Goal: Information Seeking & Learning: Learn about a topic

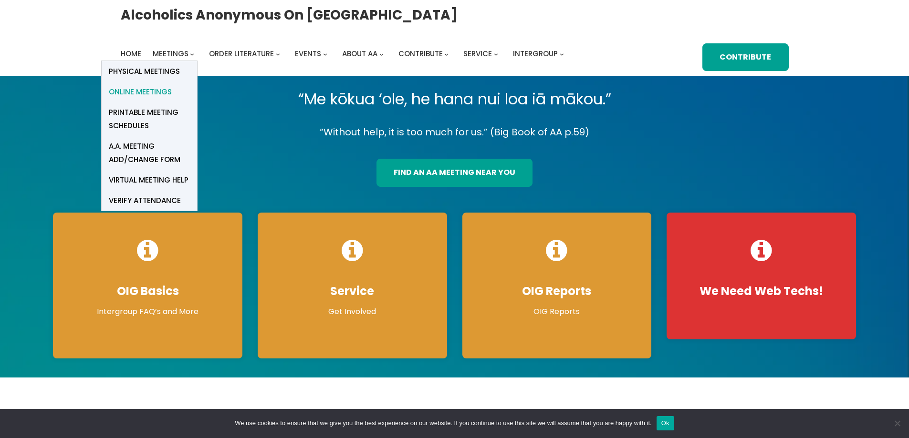
click at [160, 91] on span "Online Meetings" at bounding box center [140, 91] width 63 height 13
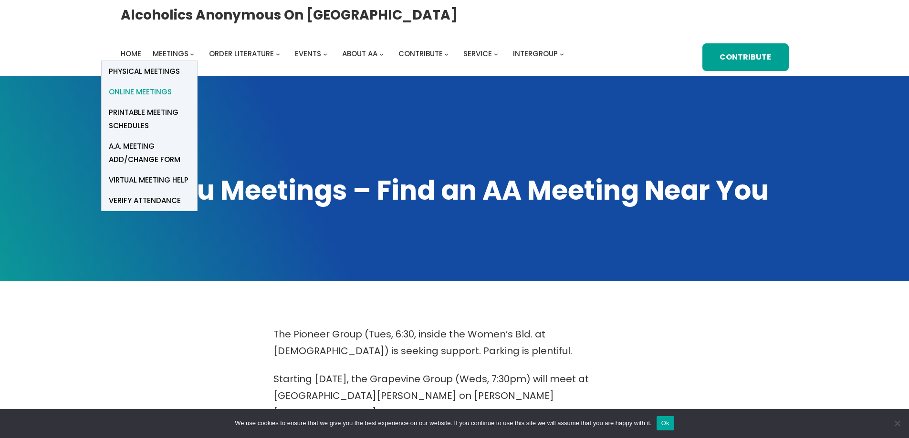
click at [137, 95] on span "Online Meetings" at bounding box center [140, 91] width 63 height 13
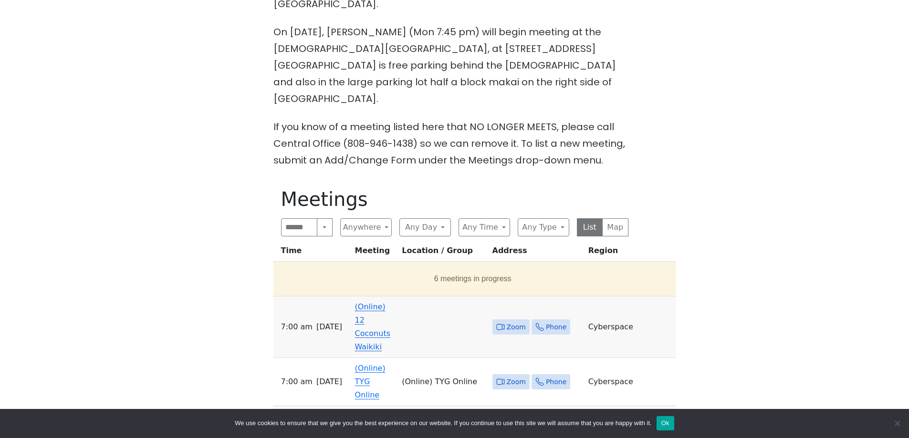
scroll to position [525, 0]
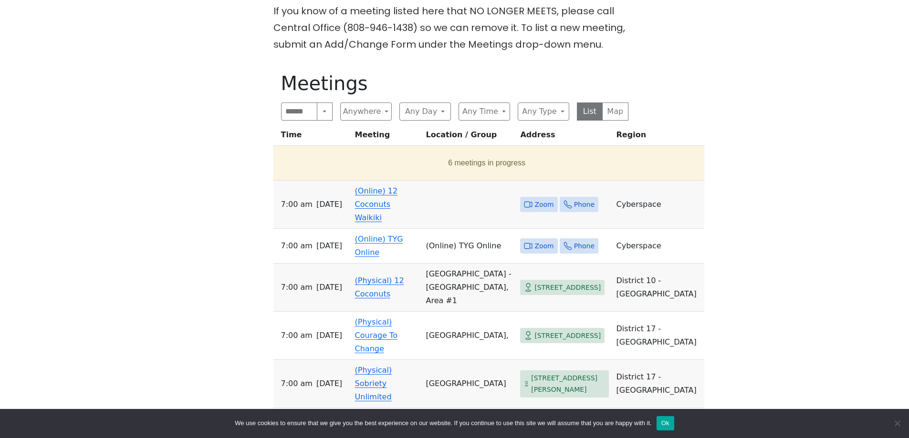
click at [534, 199] on span "Zoom" at bounding box center [543, 205] width 19 height 12
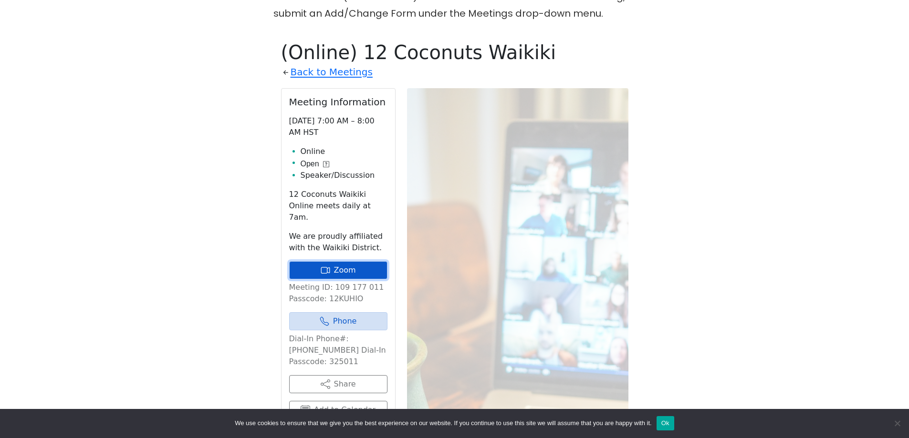
click at [346, 261] on link "Zoom" at bounding box center [338, 270] width 98 height 18
